Goal: Browse casually

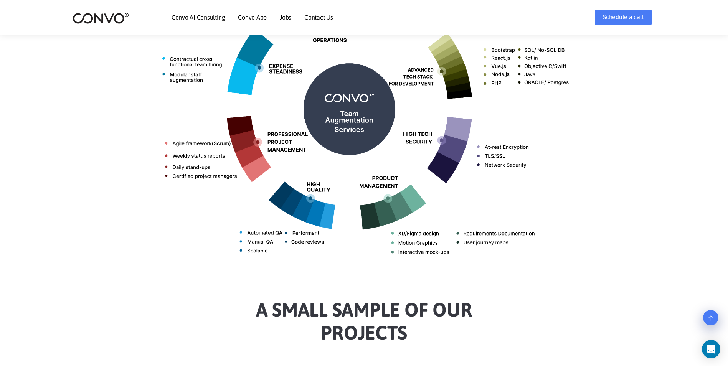
scroll to position [384, 0]
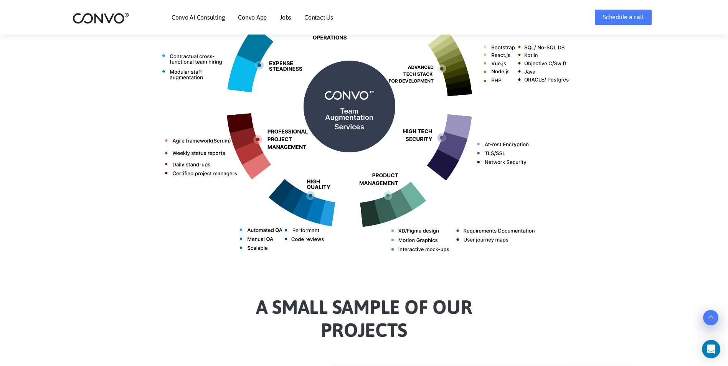
click at [101, 15] on img at bounding box center [101, 18] width 56 height 12
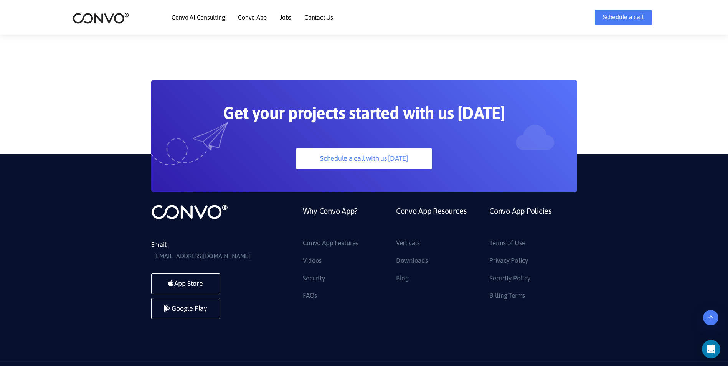
scroll to position [2140, 0]
